Goal: Information Seeking & Learning: Check status

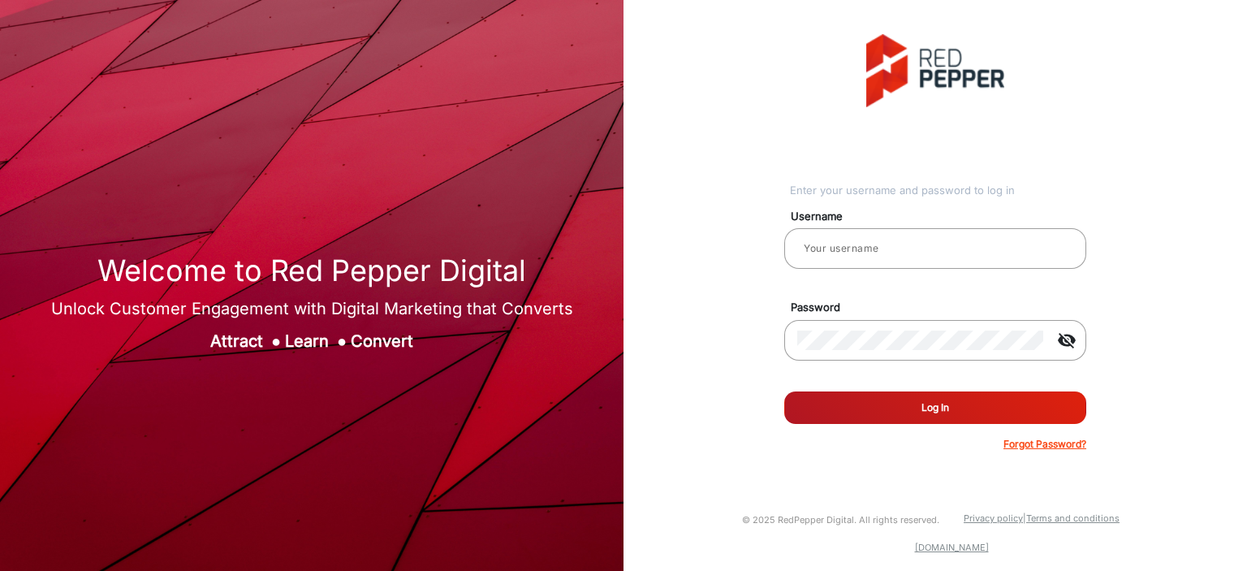
type input "Balaji"
click at [932, 398] on button "Log In" at bounding box center [936, 407] width 302 height 32
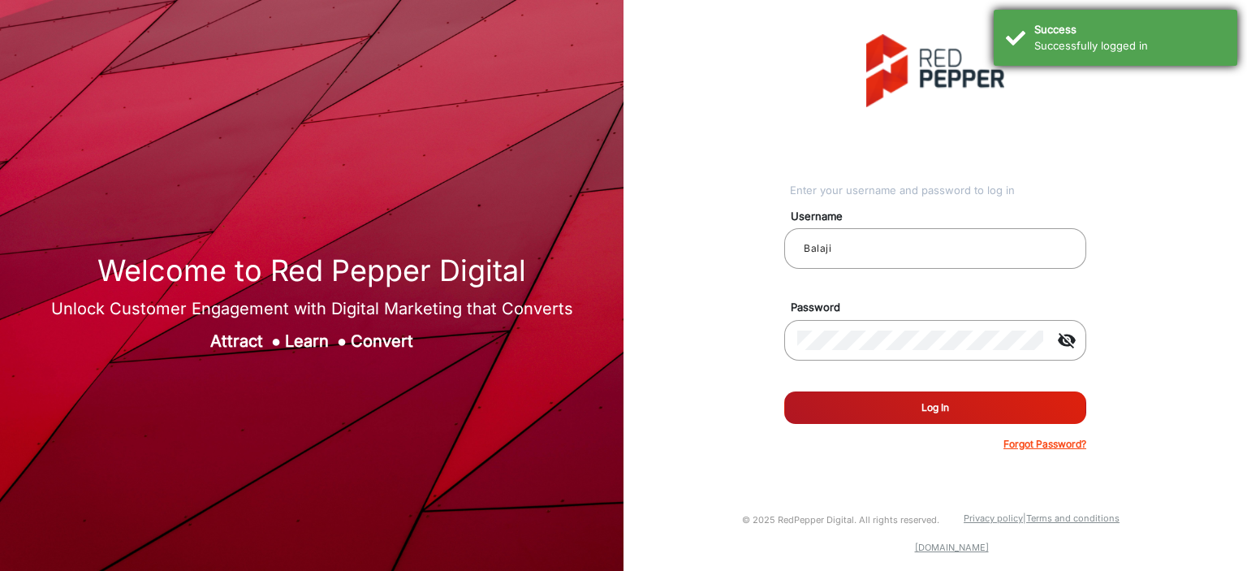
click at [1123, 46] on div "Successfully logged in" at bounding box center [1130, 46] width 191 height 16
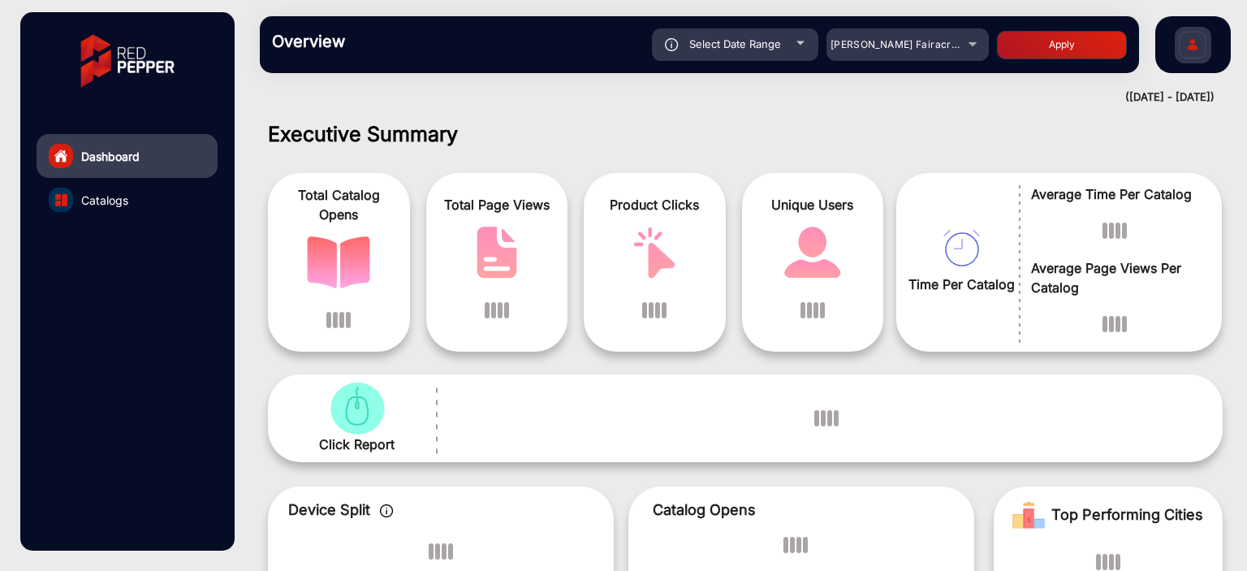
scroll to position [12, 0]
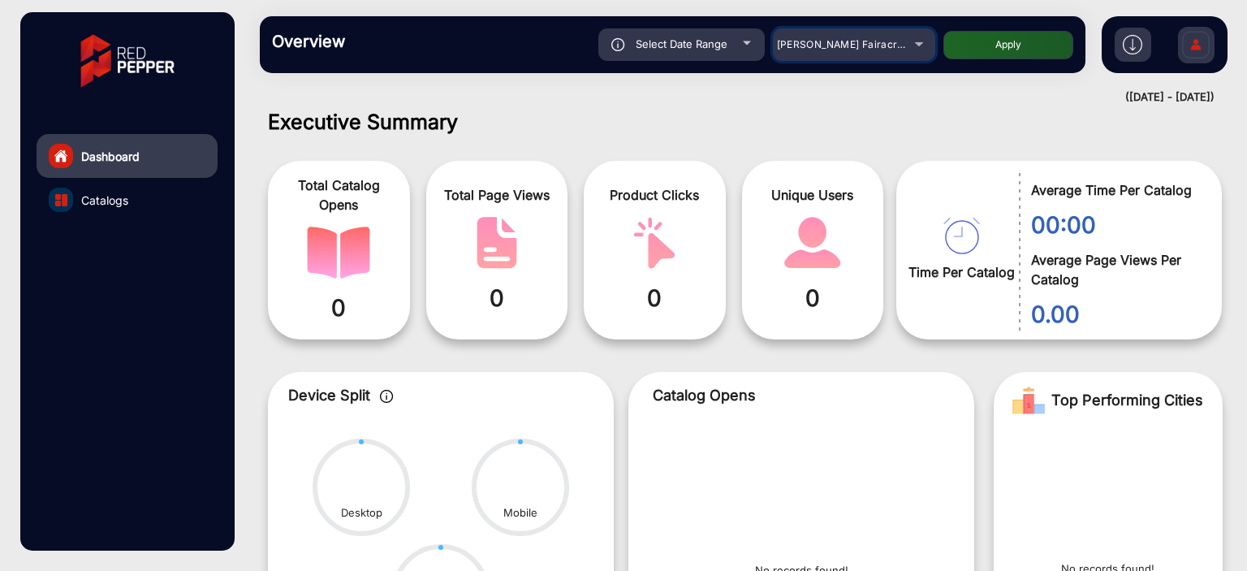
click at [872, 49] on span "[PERSON_NAME] Fairacre Farms" at bounding box center [857, 44] width 161 height 12
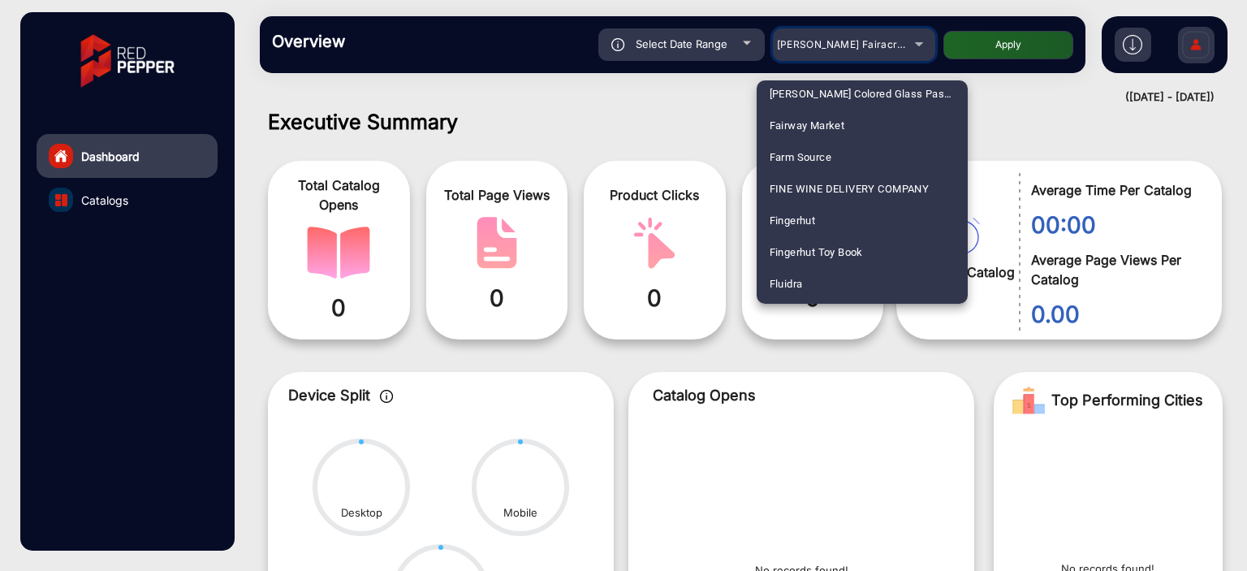
scroll to position [1787, 0]
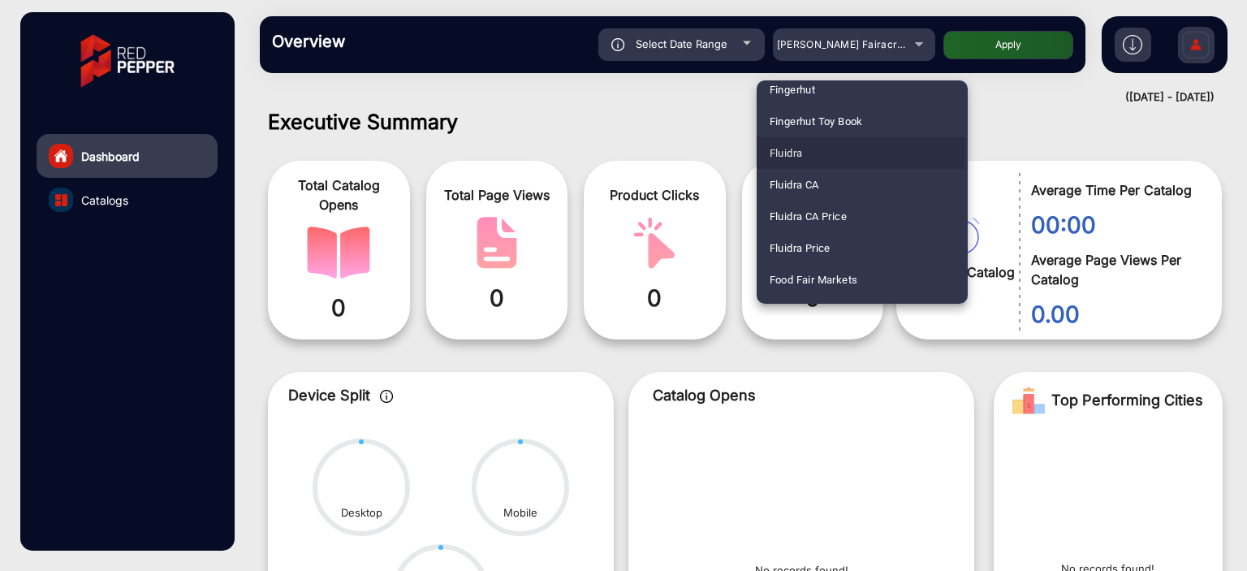
click at [796, 146] on span "Fluidra" at bounding box center [786, 153] width 33 height 32
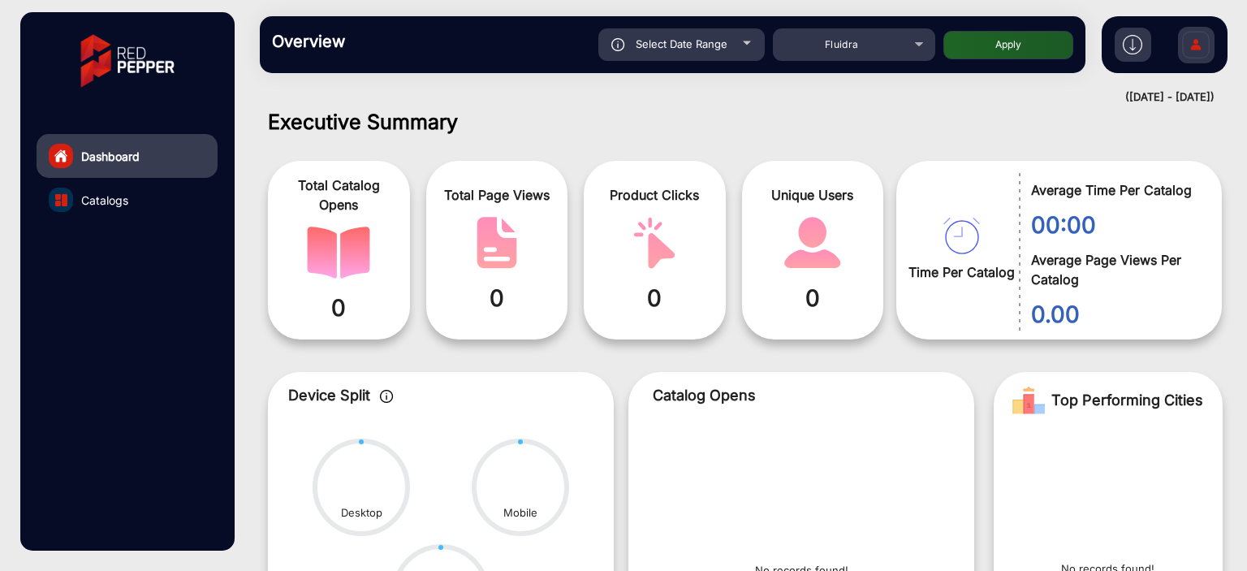
click at [973, 46] on button "Apply" at bounding box center [1009, 45] width 130 height 28
type input "[DATE]"
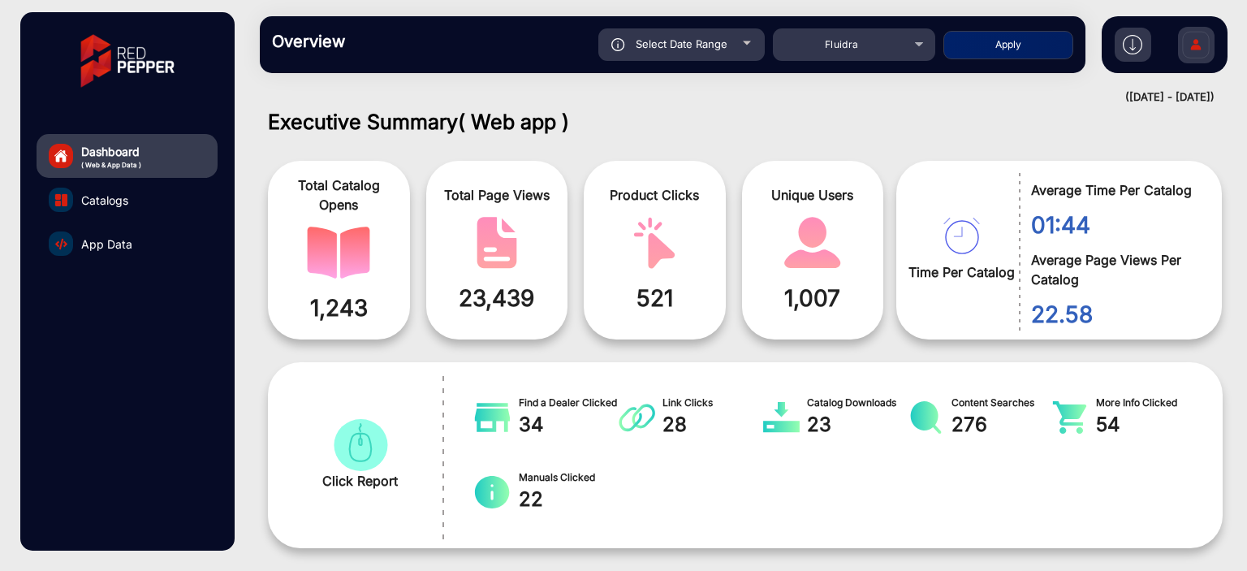
scroll to position [93, 0]
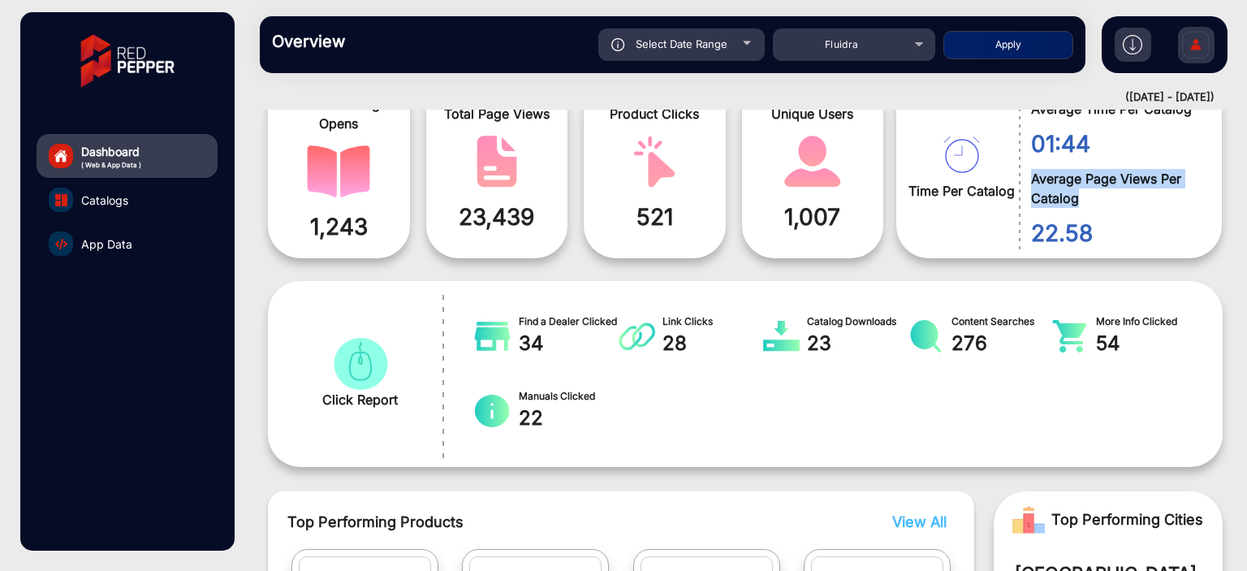
drag, startPoint x: 1031, startPoint y: 176, endPoint x: 1095, endPoint y: 199, distance: 67.3
click at [1095, 199] on span "Average Page Views Per Catalog" at bounding box center [1114, 188] width 166 height 39
click at [1096, 175] on span "Average Page Views Per Catalog" at bounding box center [1114, 188] width 166 height 39
drag, startPoint x: 1084, startPoint y: 175, endPoint x: 1155, endPoint y: 184, distance: 71.3
click at [1155, 184] on span "Average Page Views Per Catalog" at bounding box center [1114, 188] width 166 height 39
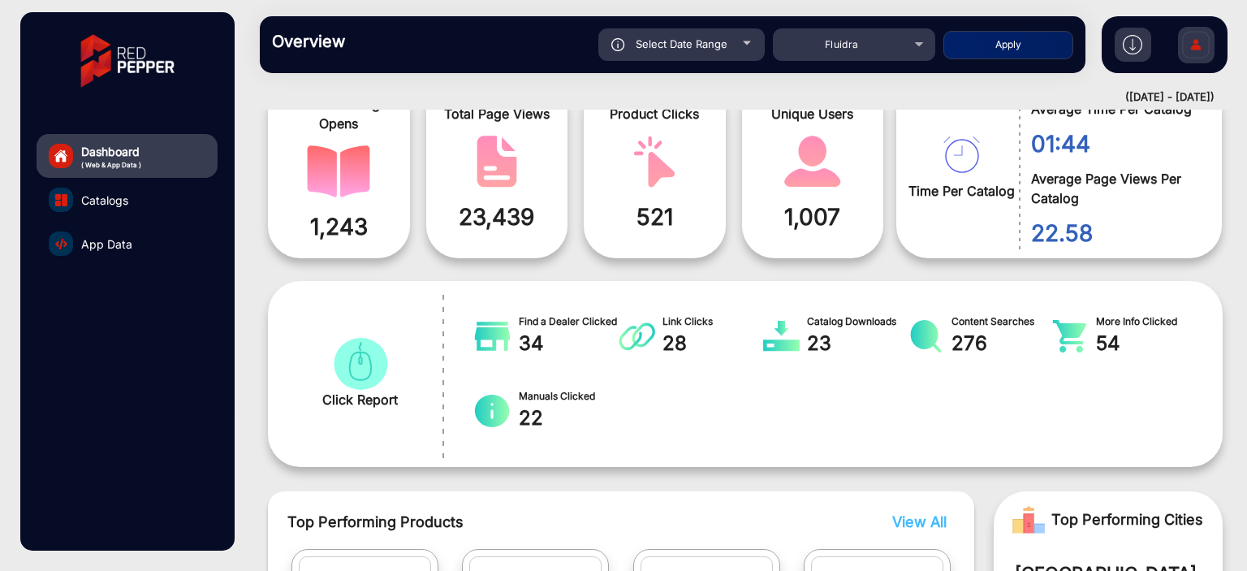
drag, startPoint x: 988, startPoint y: 339, endPoint x: 996, endPoint y: 435, distance: 97.1
click at [996, 435] on div "Find a Dealer Clicked 34 Link Clicks 28 Catalog Downloads 23 Content Searches 2…" at bounding box center [830, 373] width 730 height 137
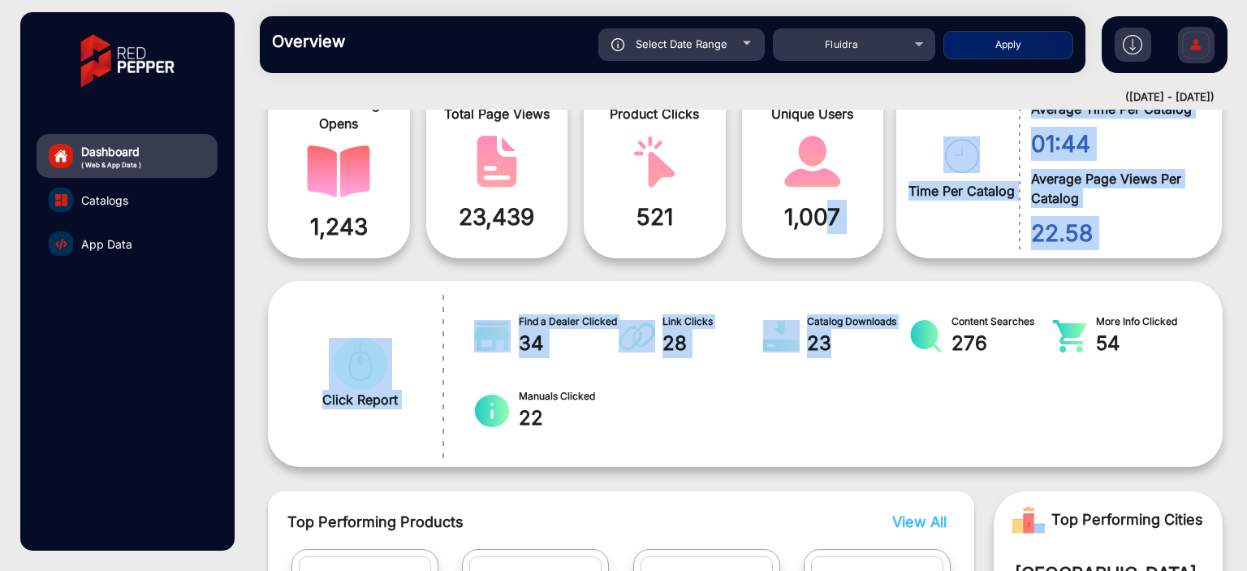
drag, startPoint x: 806, startPoint y: 239, endPoint x: 828, endPoint y: 357, distance: 119.9
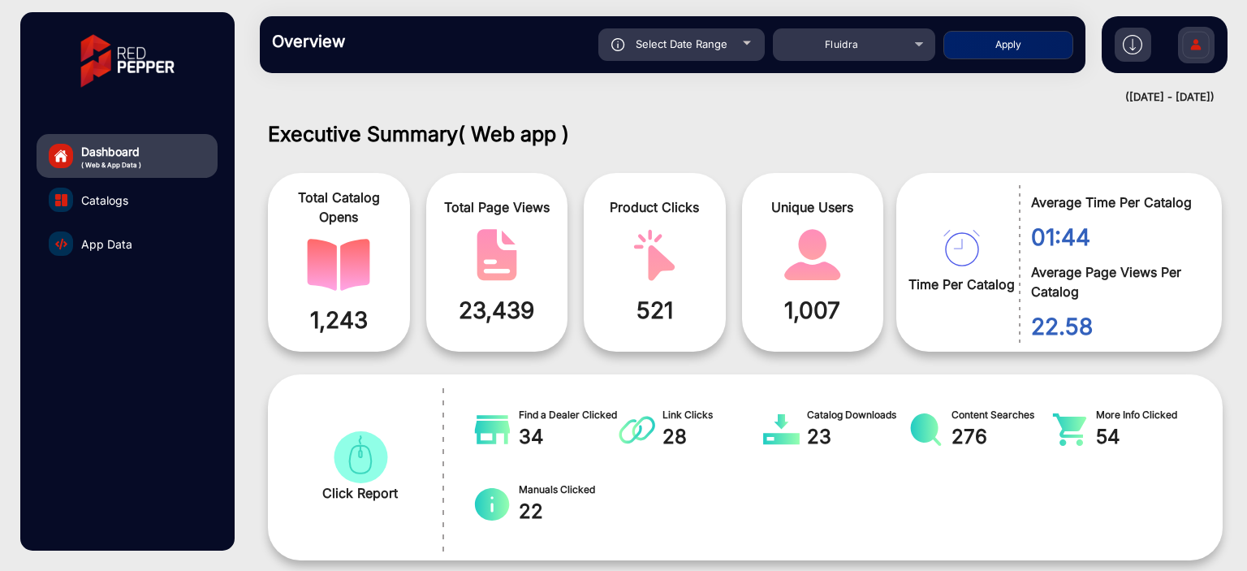
drag, startPoint x: 893, startPoint y: 343, endPoint x: 737, endPoint y: 129, distance: 264.5
click at [808, 477] on div "Find a Dealer Clicked 34 Link Clicks 28 Catalog Downloads 23 Content Searches 2…" at bounding box center [830, 467] width 730 height 137
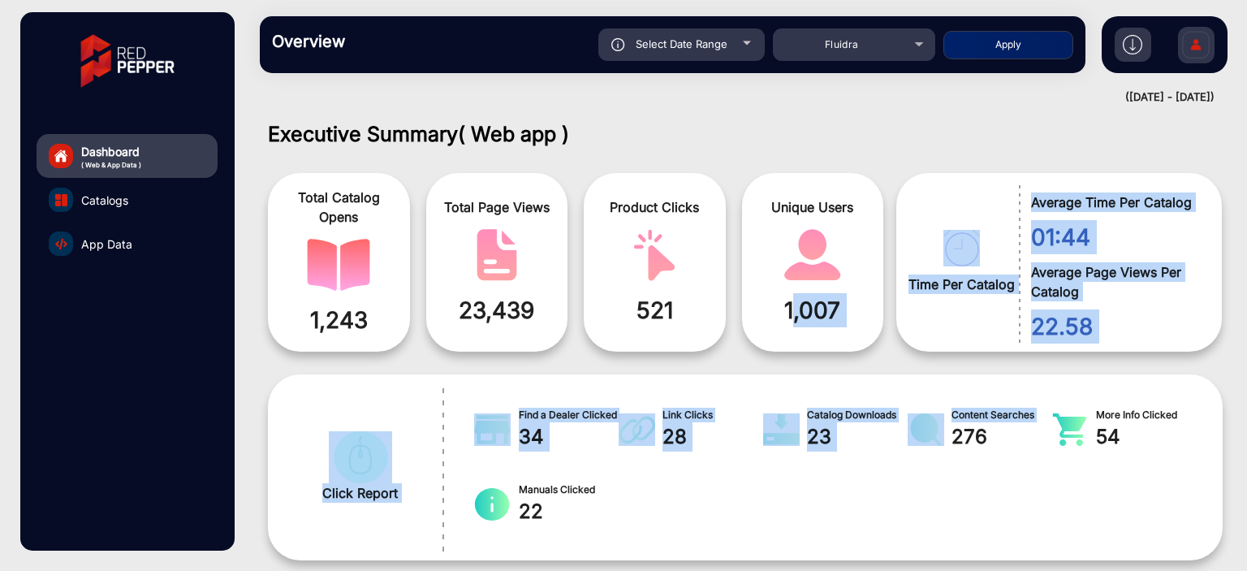
drag, startPoint x: 941, startPoint y: 507, endPoint x: 764, endPoint y: 292, distance: 278.7
click at [731, 414] on span "Link Clicks" at bounding box center [713, 415] width 101 height 15
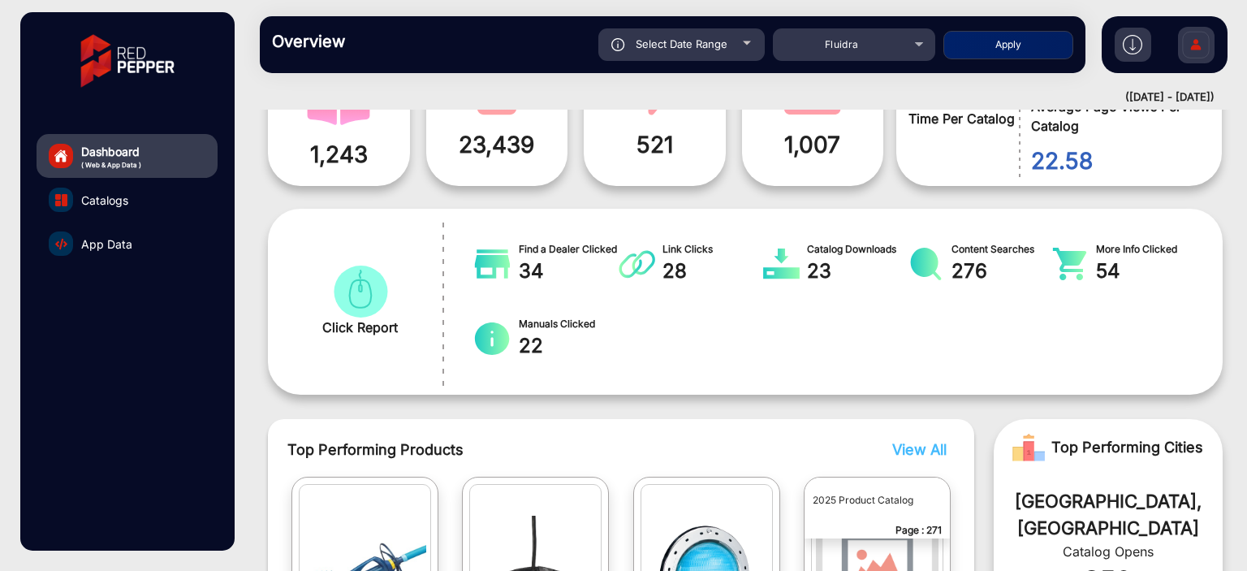
scroll to position [162, 0]
